Goal: Information Seeking & Learning: Learn about a topic

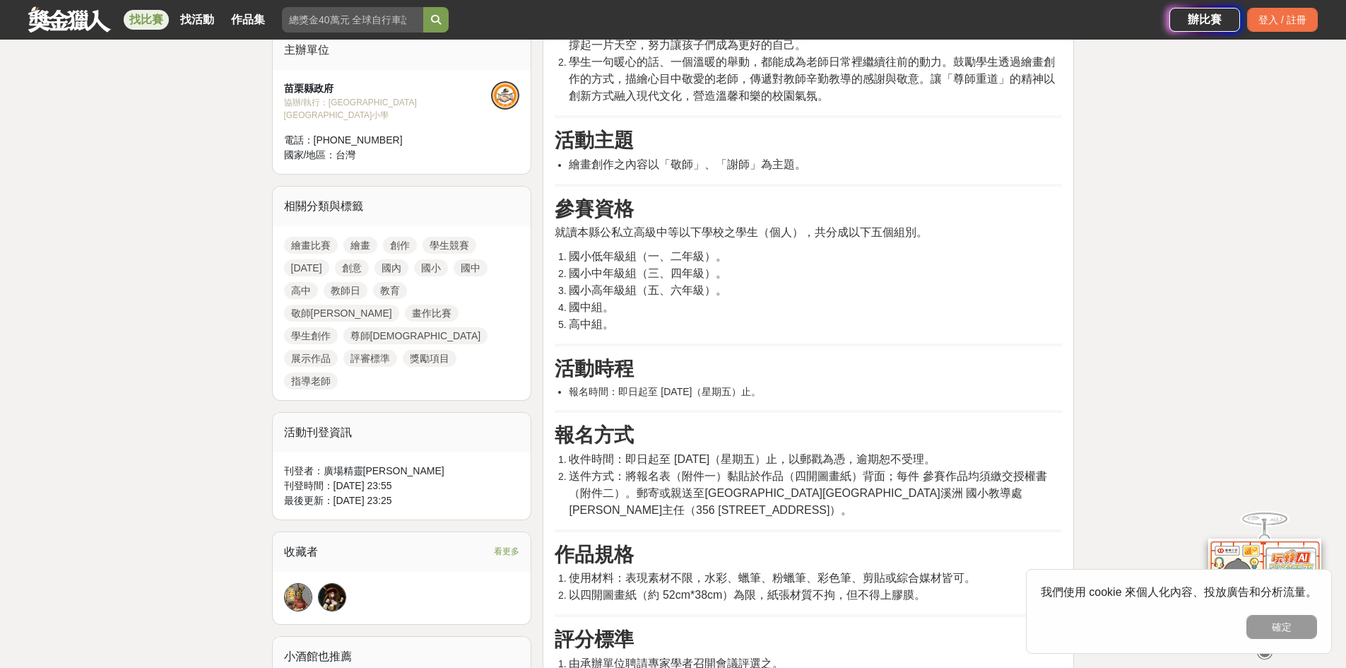
scroll to position [707, 0]
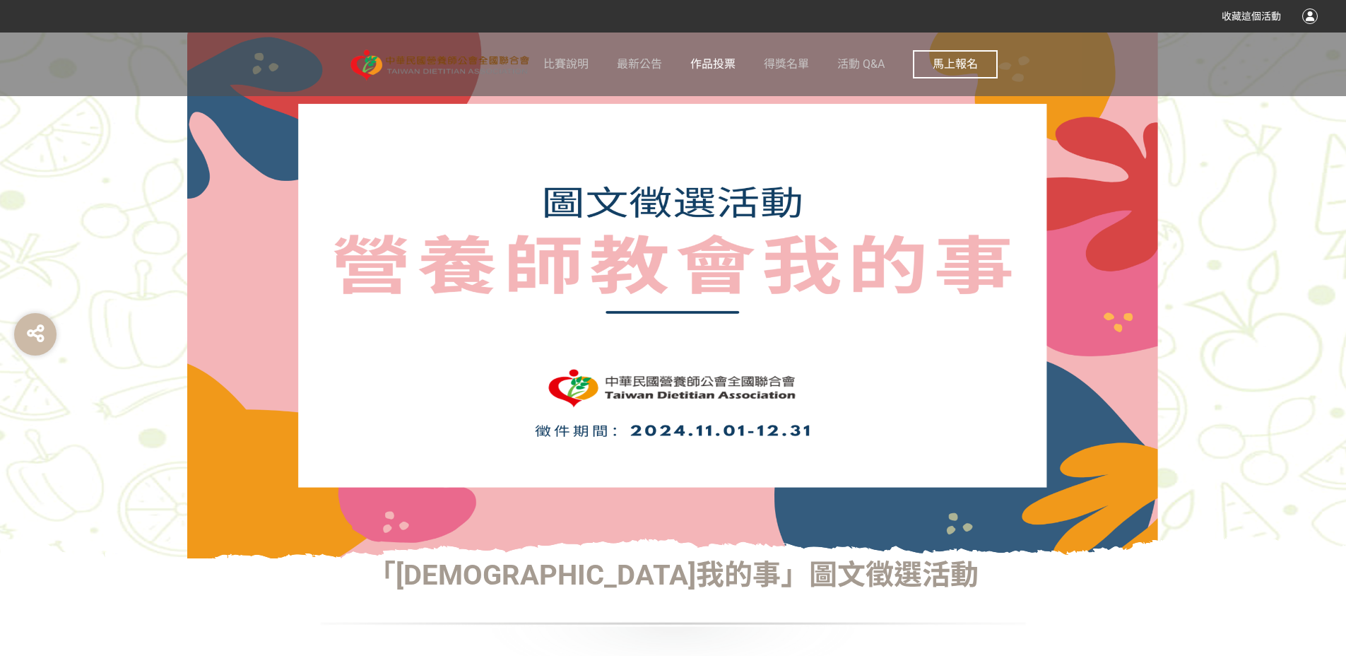
click at [727, 67] on span "作品投票" at bounding box center [712, 63] width 45 height 13
click at [932, 66] on button "馬上報名" at bounding box center [955, 64] width 85 height 28
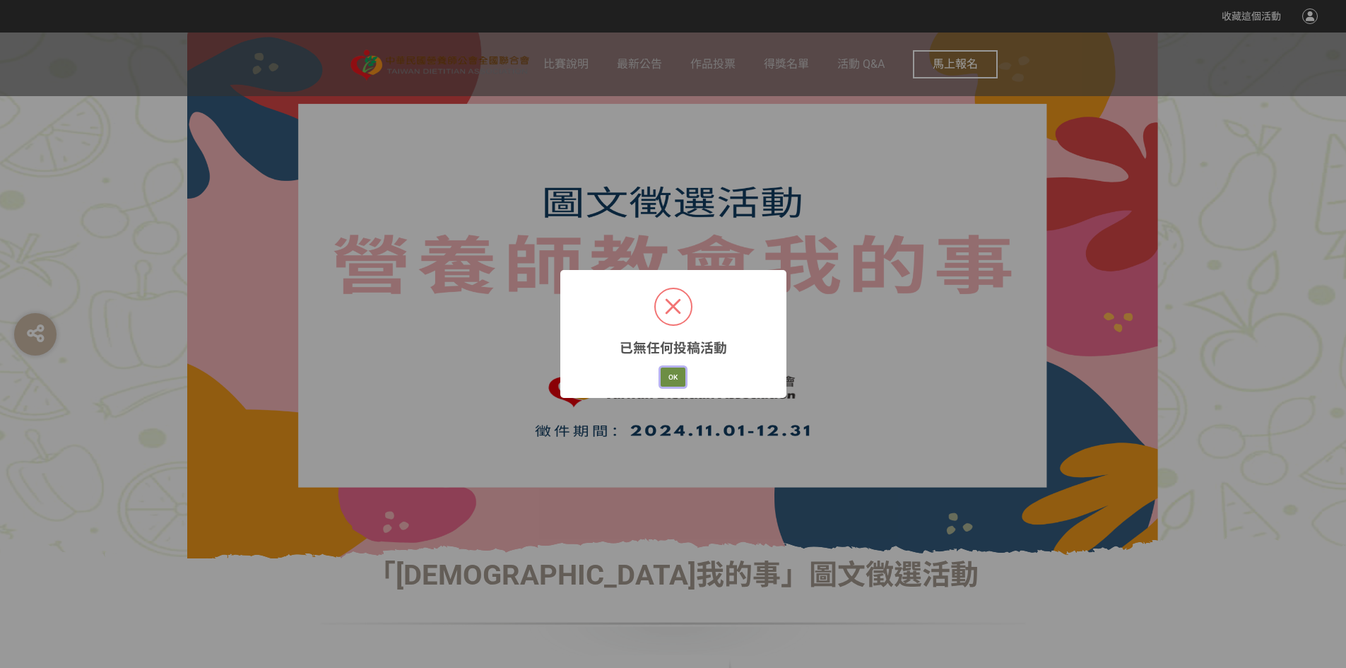
click at [678, 376] on button "OK" at bounding box center [673, 377] width 25 height 20
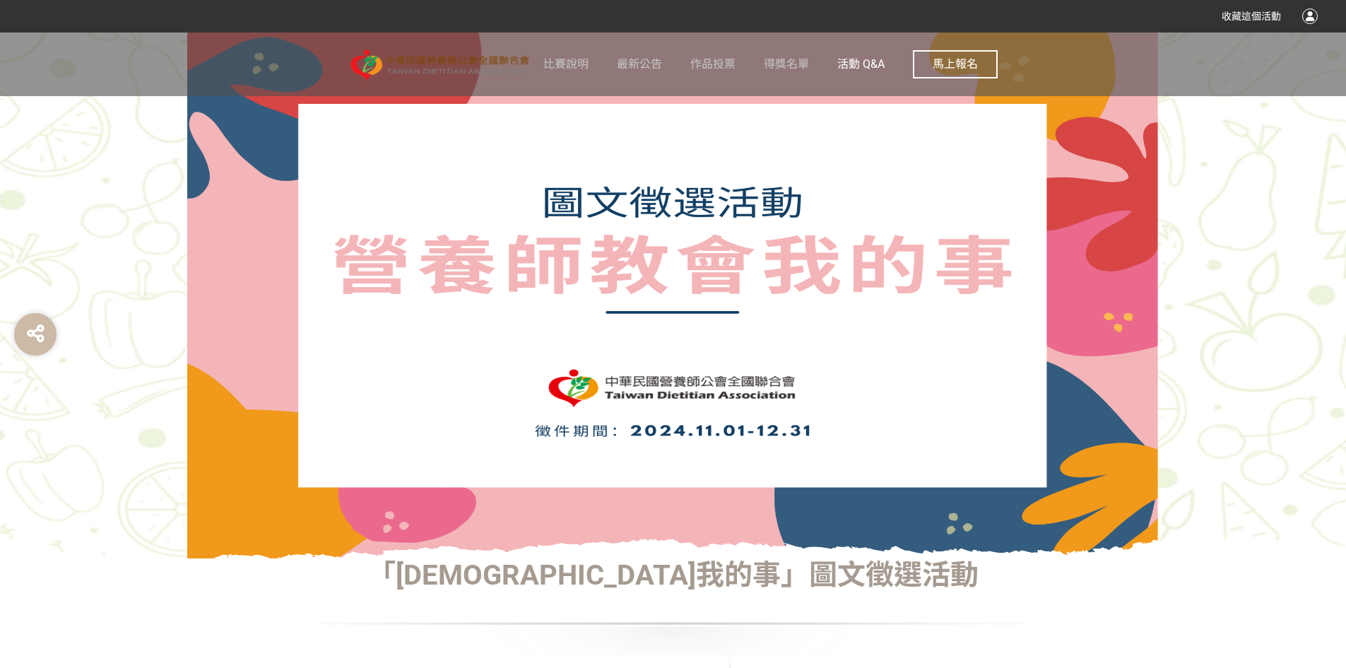
click at [859, 69] on span "活動 Q&A" at bounding box center [860, 63] width 47 height 13
